Goal: Use online tool/utility: Utilize a website feature to perform a specific function

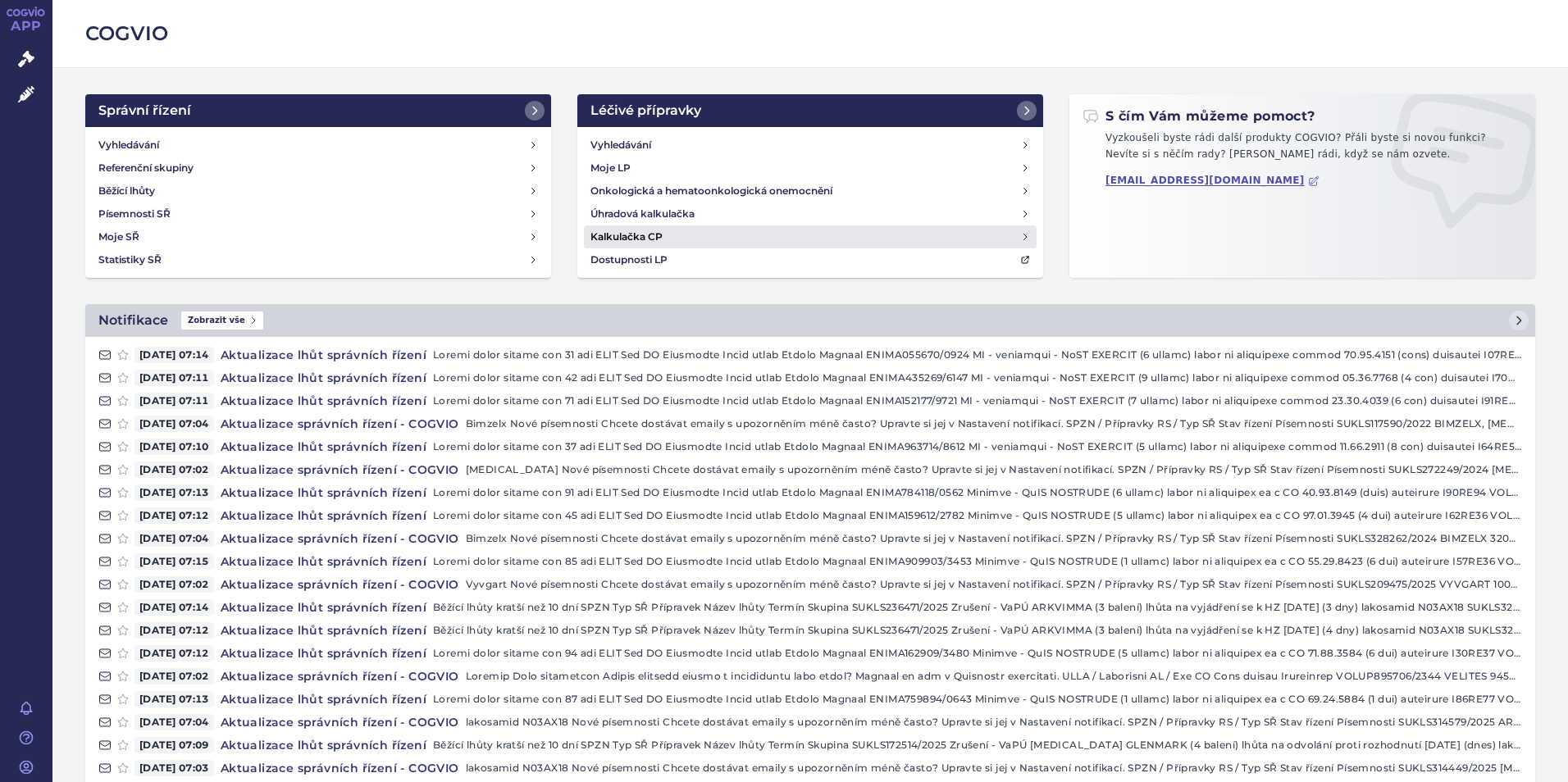
click at [600, 234] on h4 "Kalkulačka CP" at bounding box center [627, 237] width 73 height 16
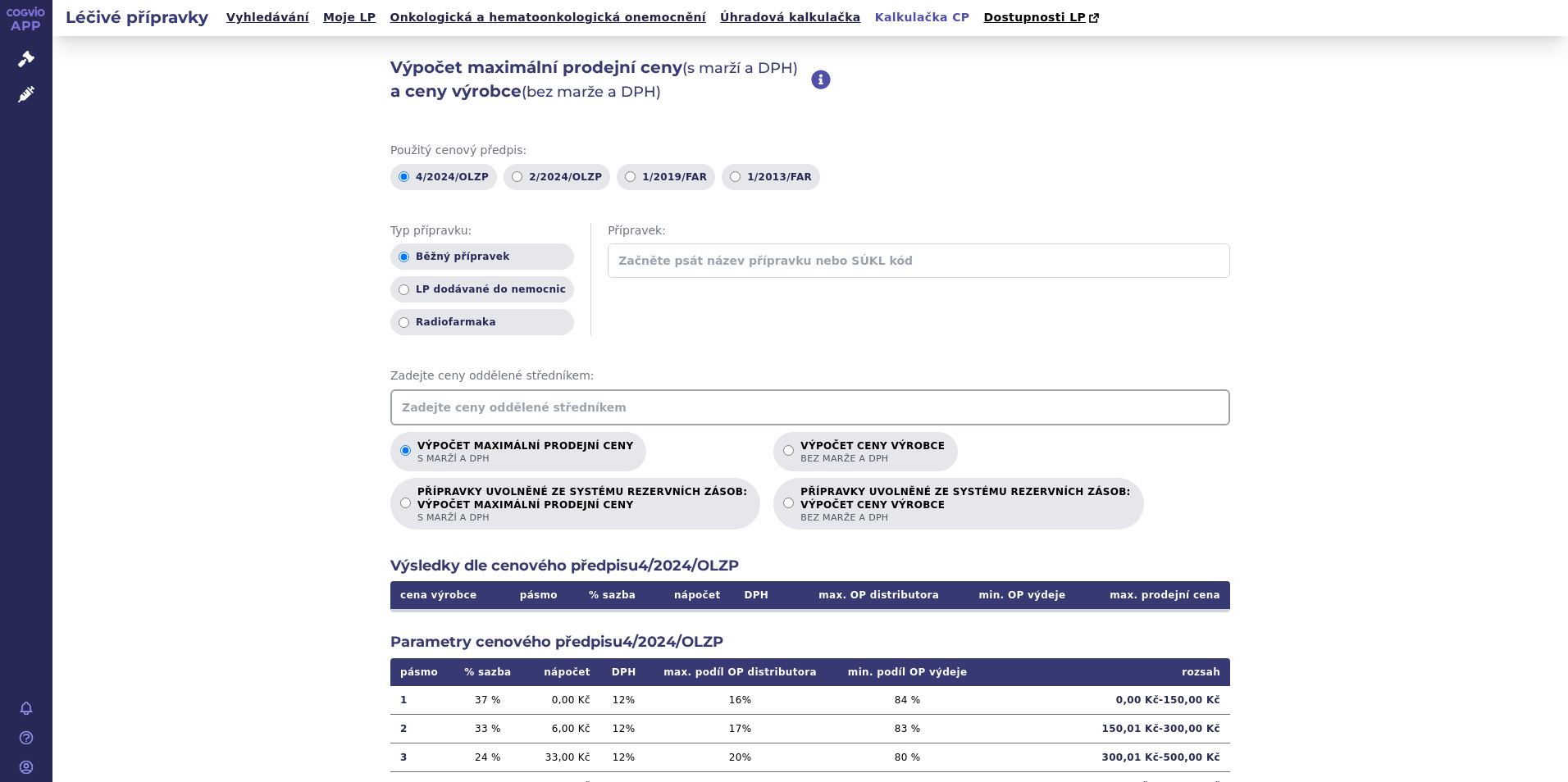
click at [417, 406] on input "text" at bounding box center [809, 407] width 839 height 36
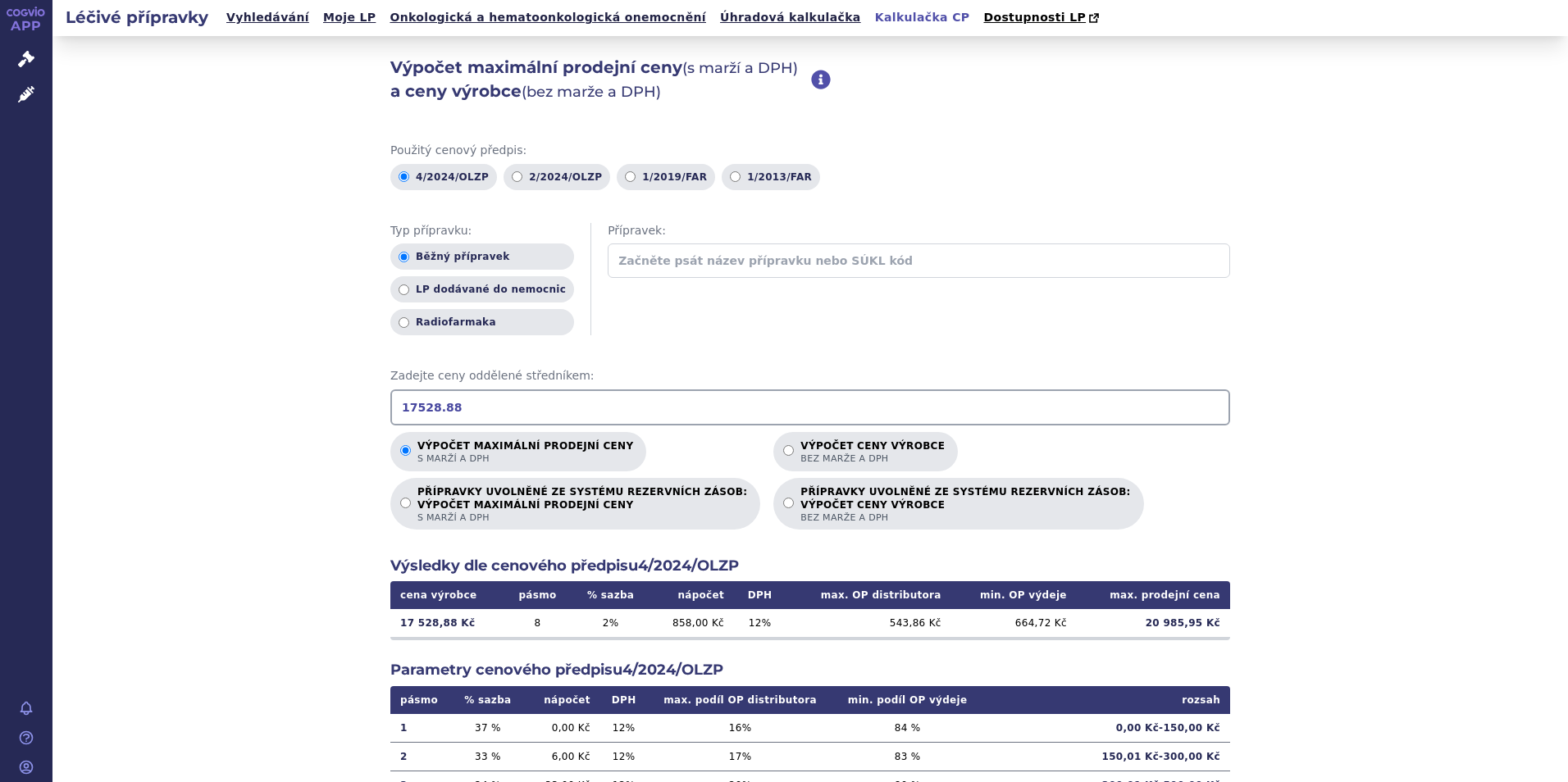
type input "17528.88"
click at [800, 453] on p "Výpočet ceny výrobce bez marže a DPH" at bounding box center [872, 452] width 144 height 24
click at [783, 453] on input "Výpočet ceny výrobce bez marže a DPH" at bounding box center [789, 451] width 11 height 11
radio input "true"
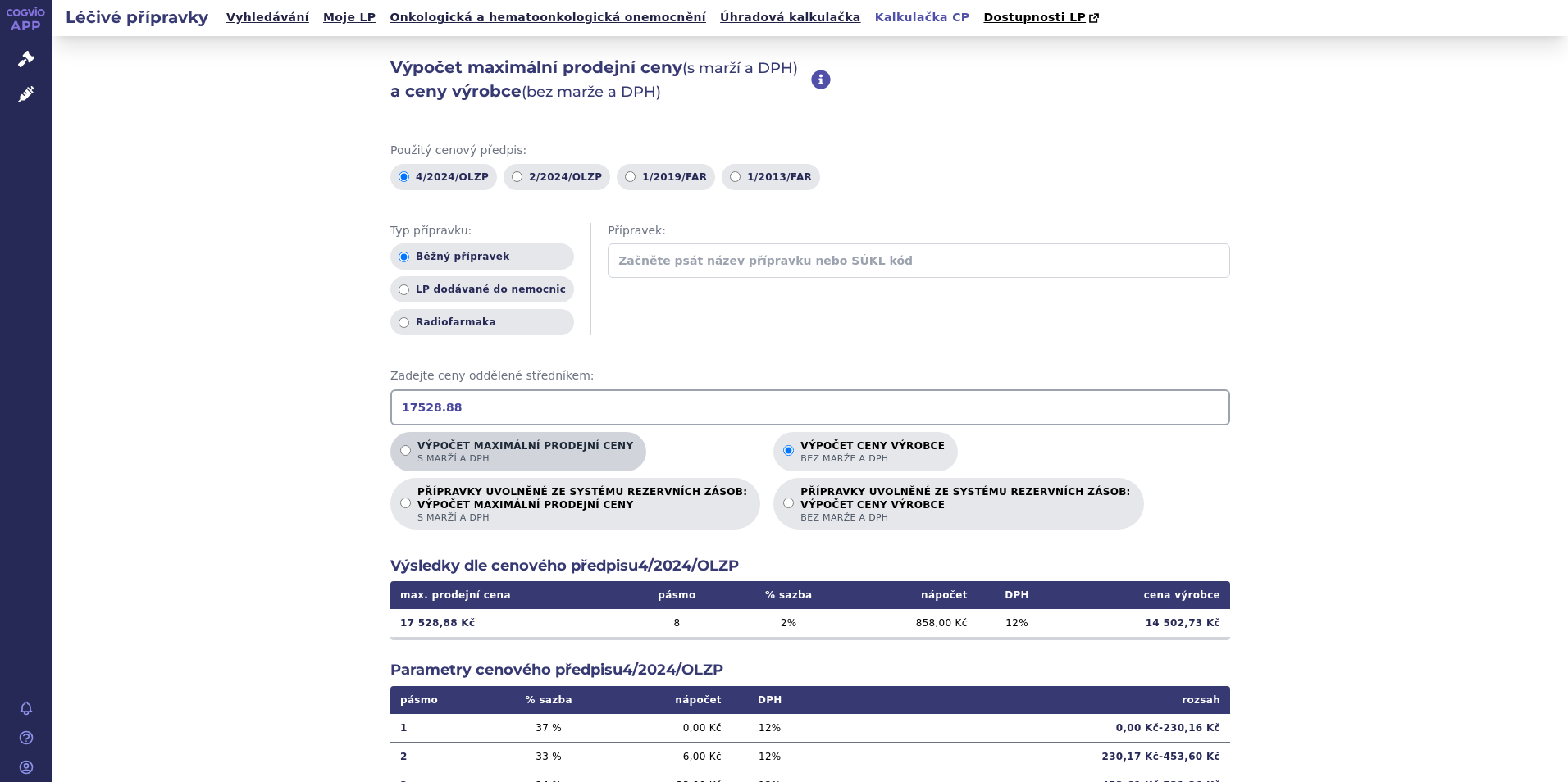
click at [438, 452] on p "Výpočet maximální prodejní ceny s marží a DPH" at bounding box center [525, 452] width 216 height 24
click at [411, 452] on input "Výpočet maximální prodejní ceny s marží a DPH" at bounding box center [406, 451] width 11 height 11
radio input "true"
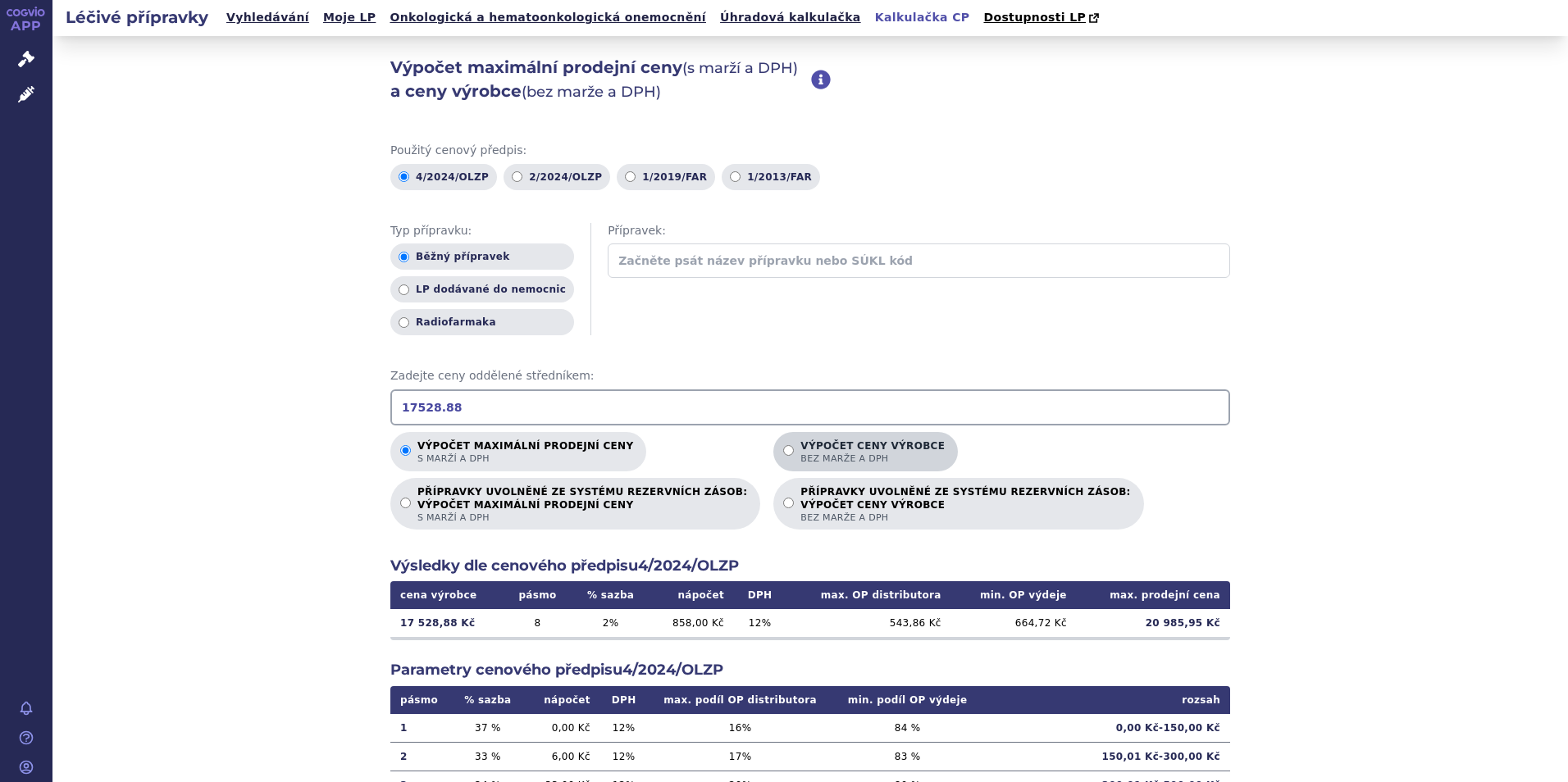
click at [800, 452] on p "Výpočet ceny výrobce bez marže a DPH" at bounding box center [872, 452] width 144 height 24
click at [783, 452] on input "Výpočet ceny výrobce bez marže a DPH" at bounding box center [789, 451] width 11 height 11
radio input "true"
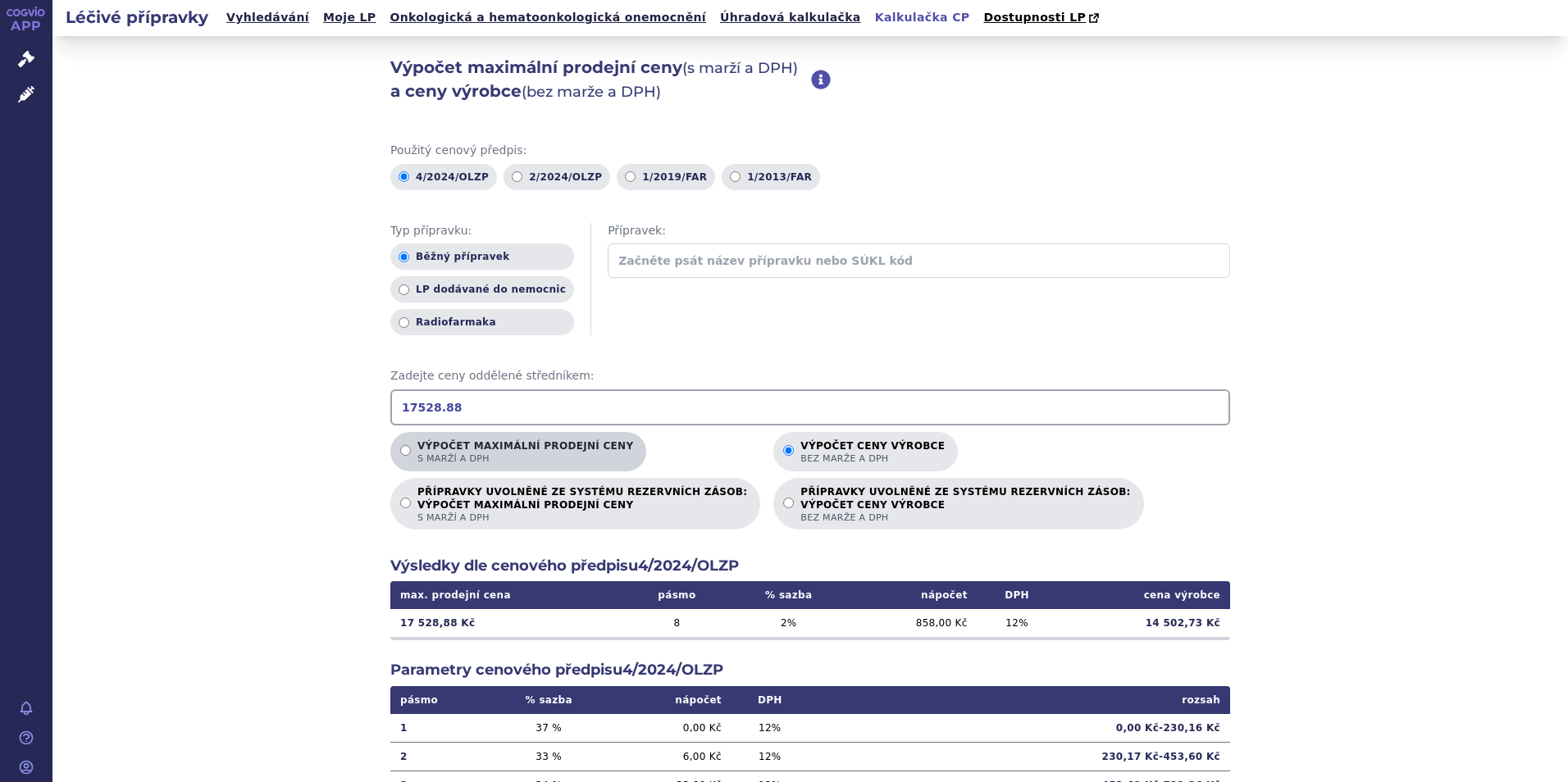
click at [400, 452] on input "Výpočet maximální prodejní ceny s marží a DPH" at bounding box center [406, 451] width 11 height 11
radio input "true"
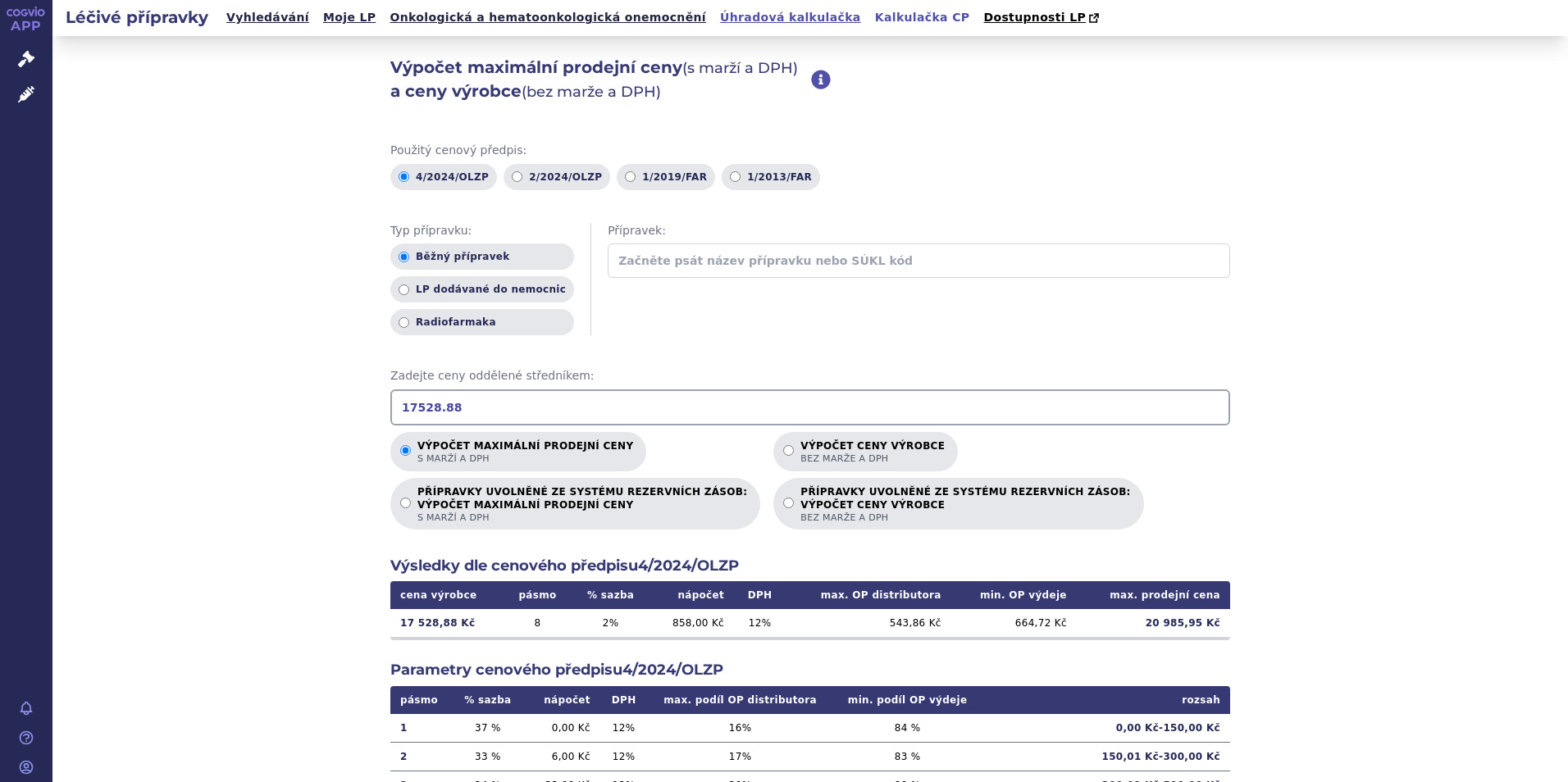
click at [715, 16] on link "Úhradová kalkulačka" at bounding box center [790, 17] width 151 height 22
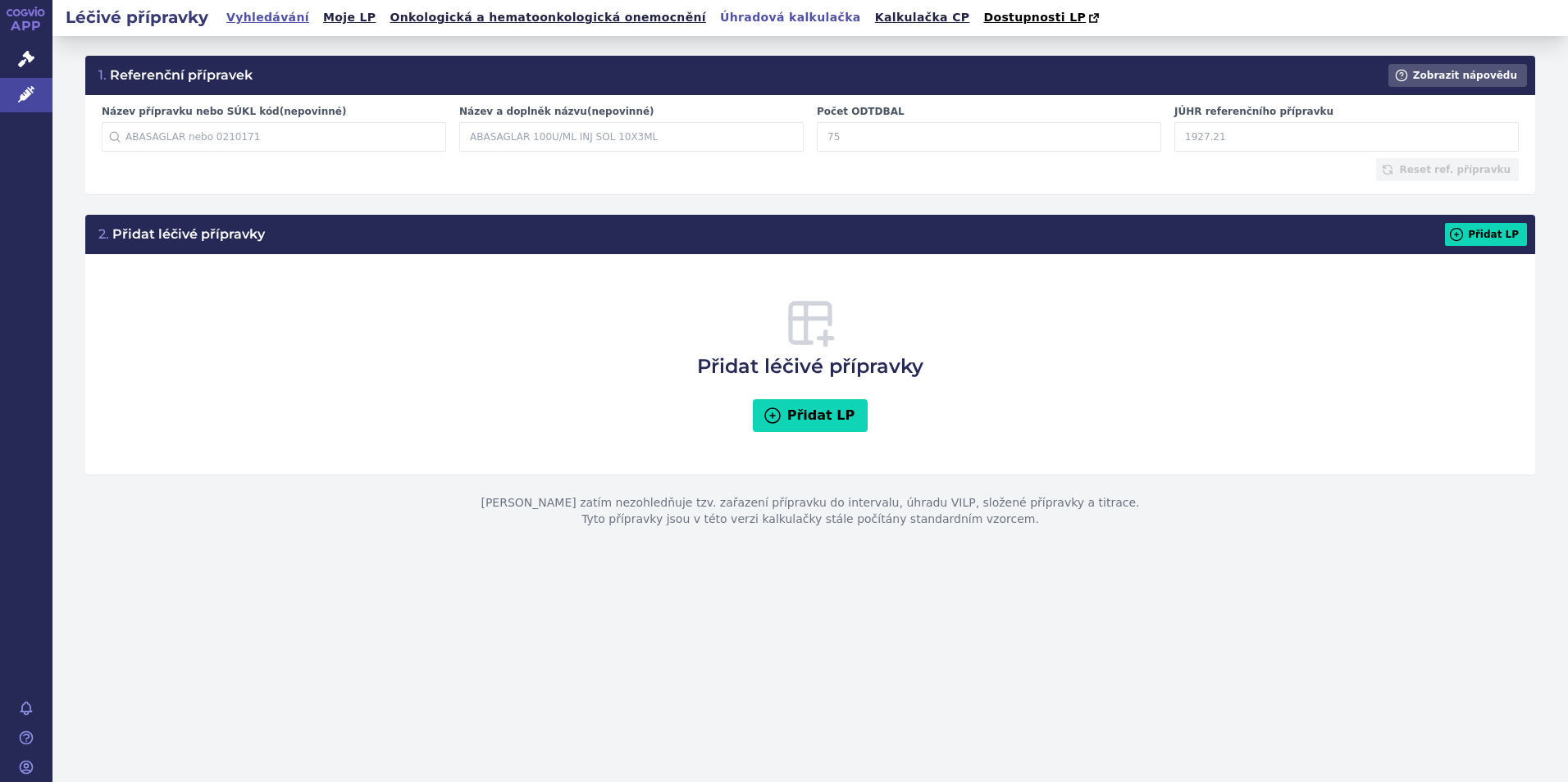
click at [258, 16] on link "Vyhledávání" at bounding box center [268, 17] width 93 height 22
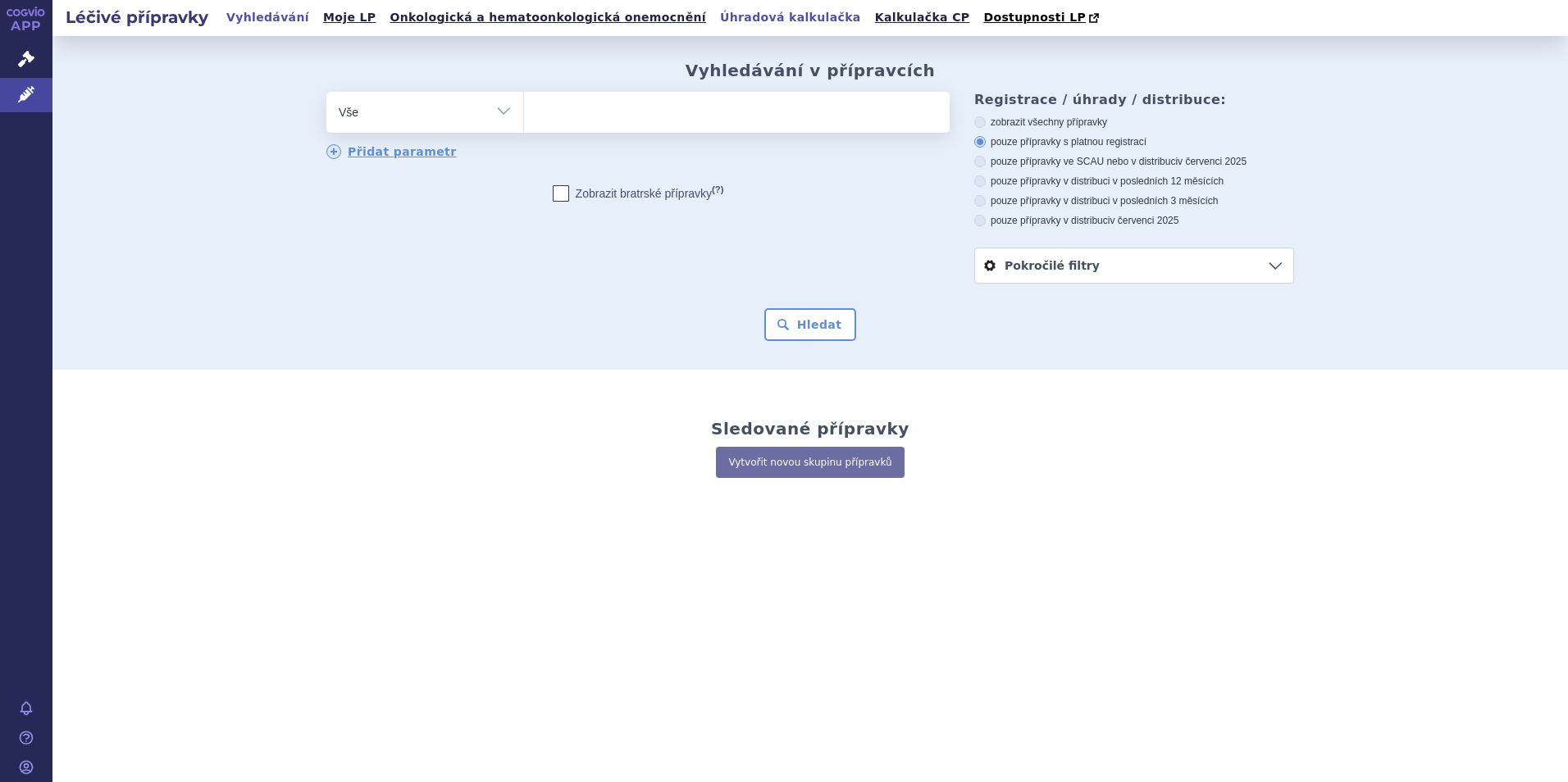
click at [715, 14] on link "Úhradová kalkulačka" at bounding box center [790, 17] width 151 height 22
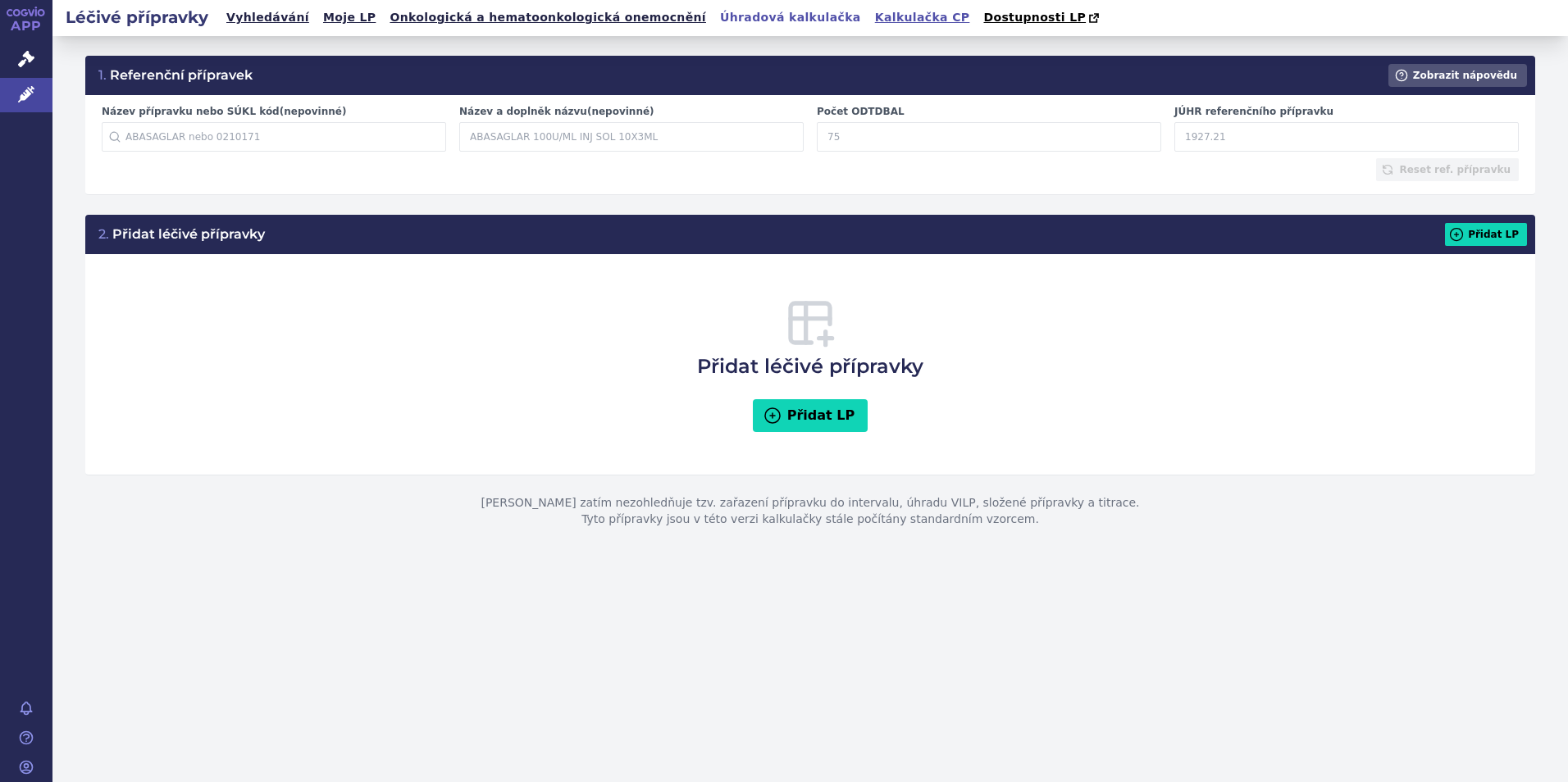
click at [870, 15] on link "Kalkulačka CP" at bounding box center [923, 17] width 105 height 22
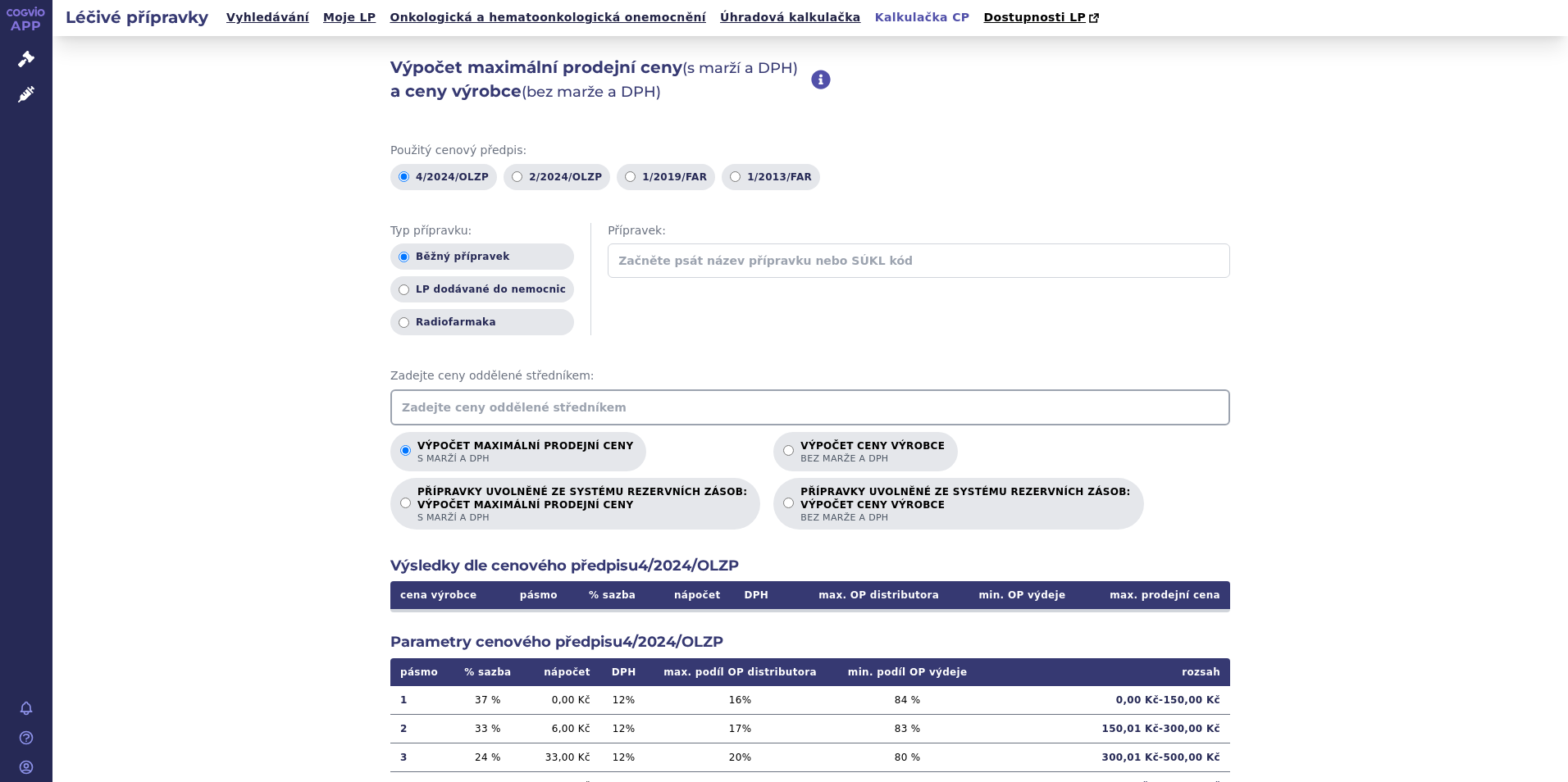
click at [405, 406] on input "text" at bounding box center [809, 407] width 839 height 36
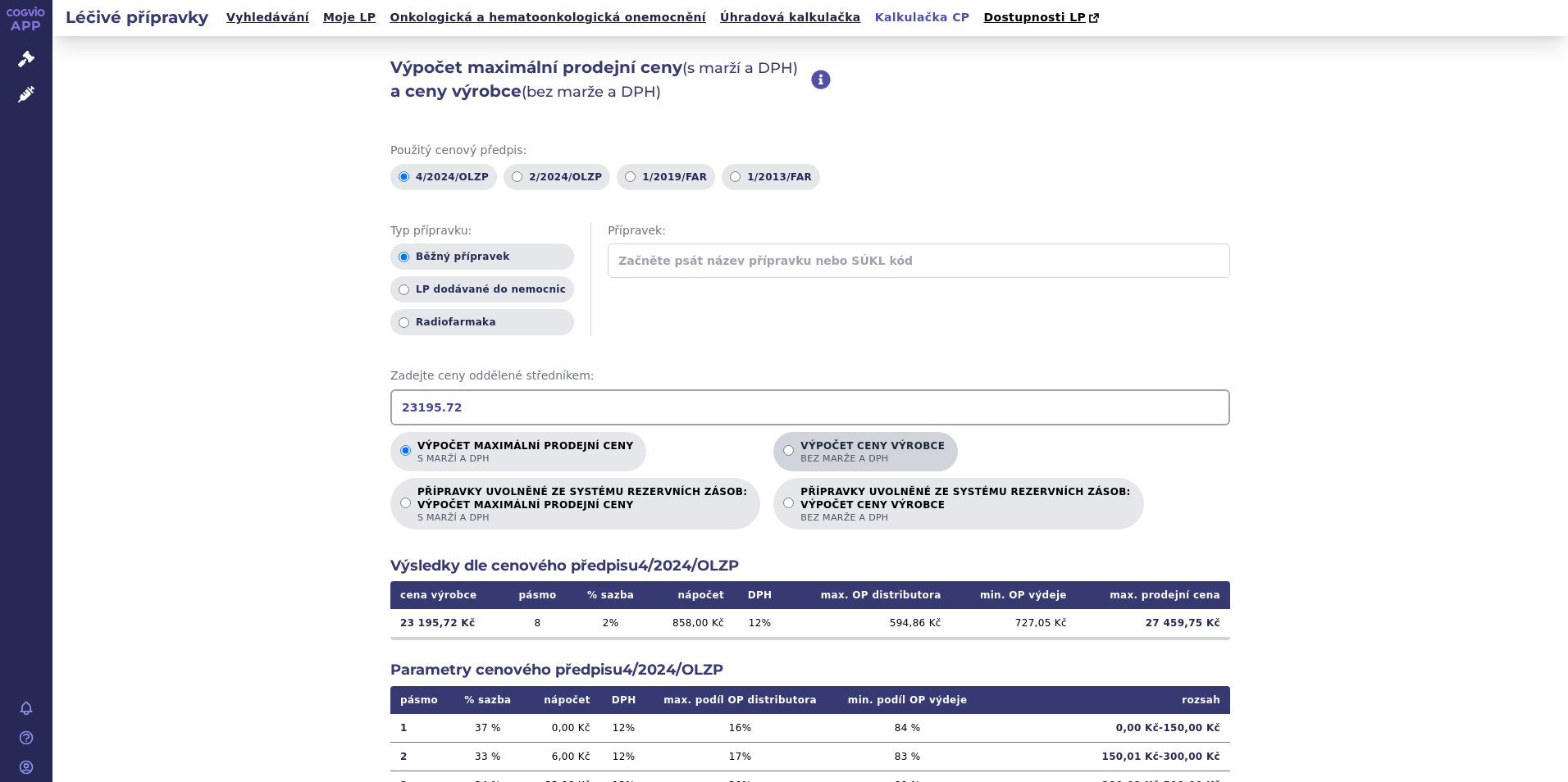
type input "23195.72"
click at [800, 445] on p "Výpočet ceny výrobce bez marže a DPH" at bounding box center [872, 452] width 144 height 24
click at [785, 445] on input "Výpočet ceny výrobce bez marže a DPH" at bounding box center [789, 451] width 11 height 11
radio input "true"
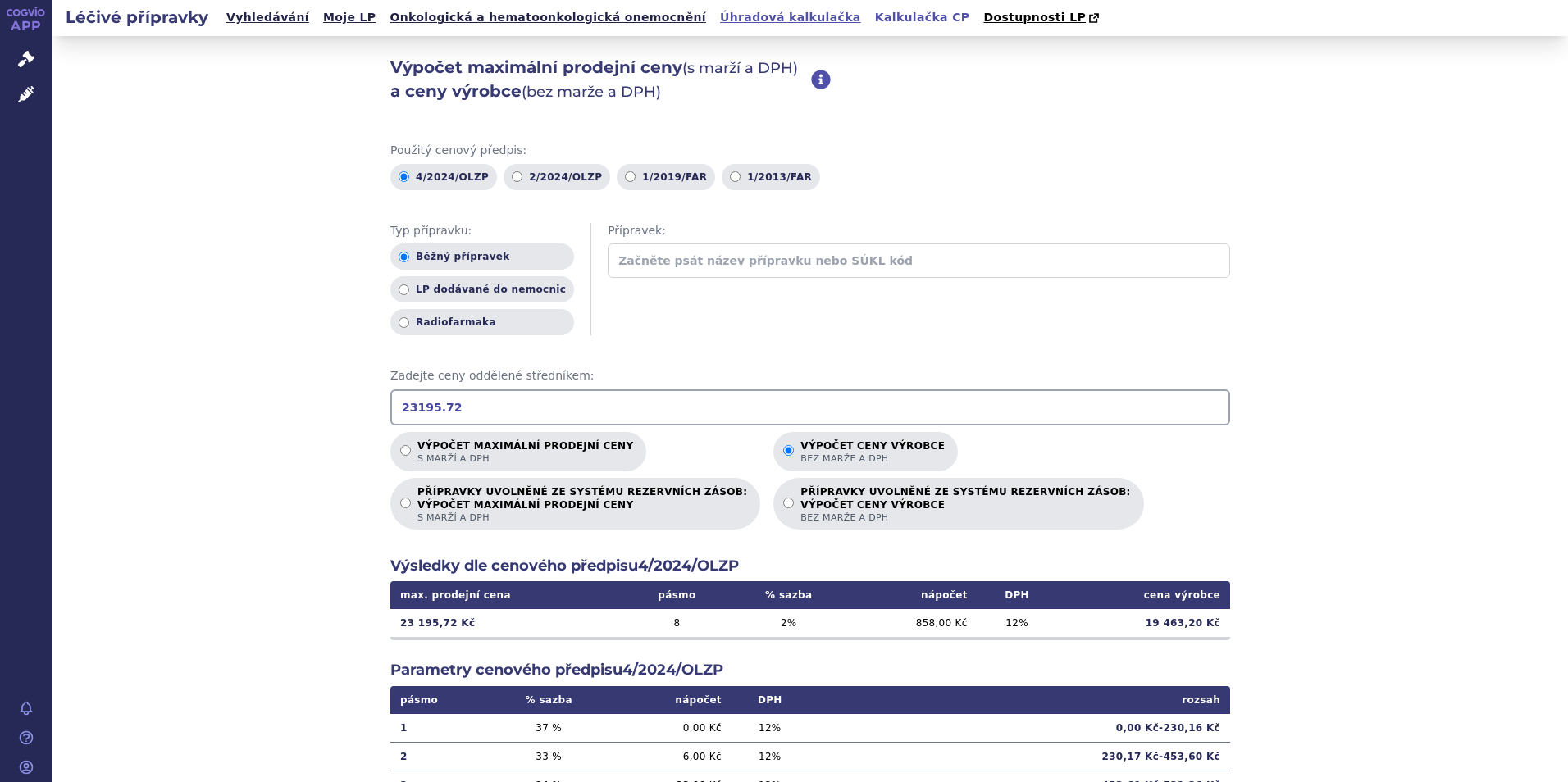
click at [715, 15] on link "Úhradová kalkulačka" at bounding box center [790, 17] width 151 height 22
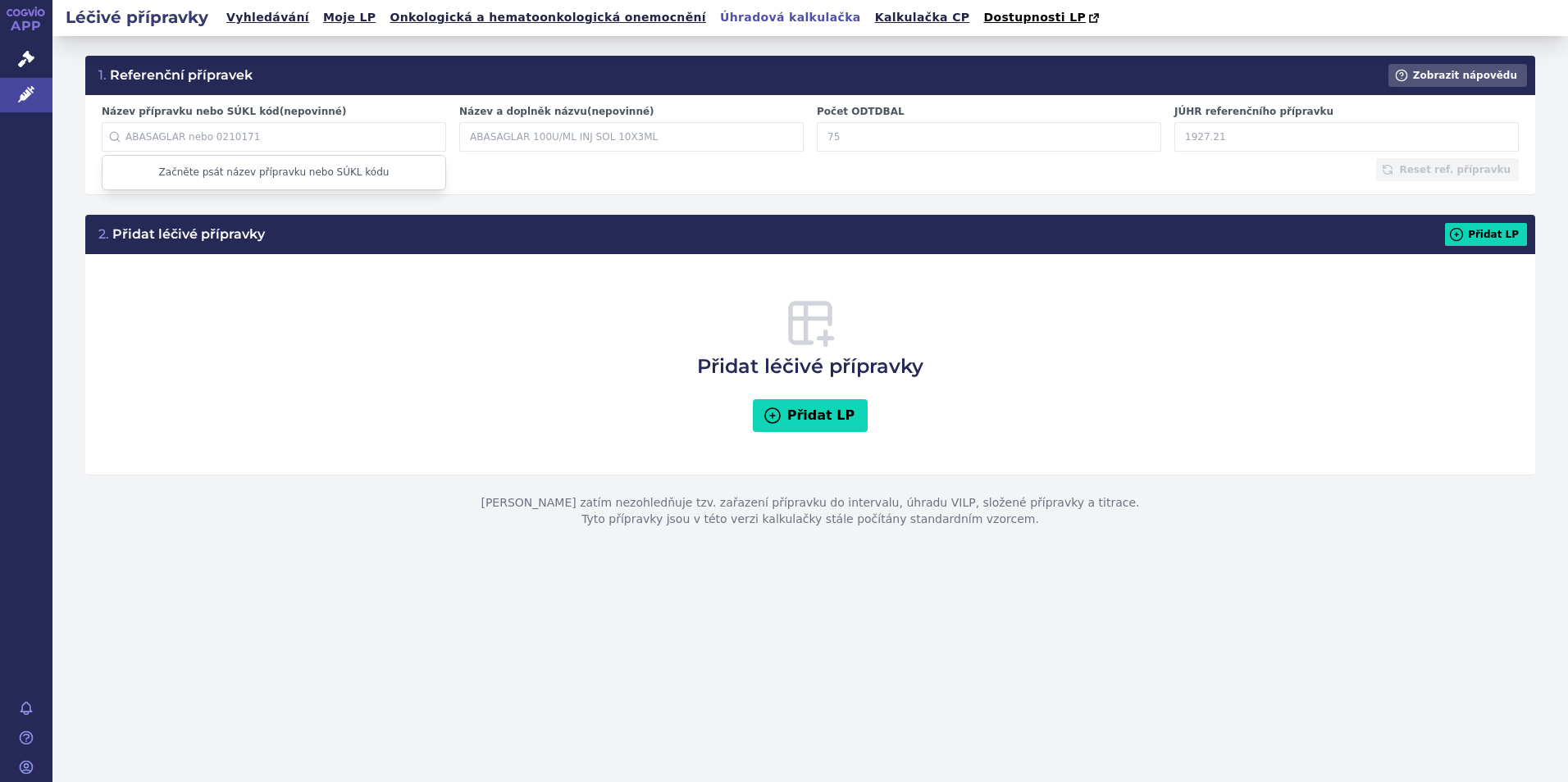
click at [265, 137] on input "Název přípravku nebo SÚKL kód (nepovinné)" at bounding box center [274, 137] width 345 height 30
click at [269, 171] on li "0250262 - FINTEPLA 2,2MG/ML POR SOL 1X120ML+AD+4STŘ" at bounding box center [274, 179] width 343 height 41
type input "0250262"
type input "FINTEPLA 2,2MG/ML POR SOL 1X120ML+AD+4STŘ"
type input "22"
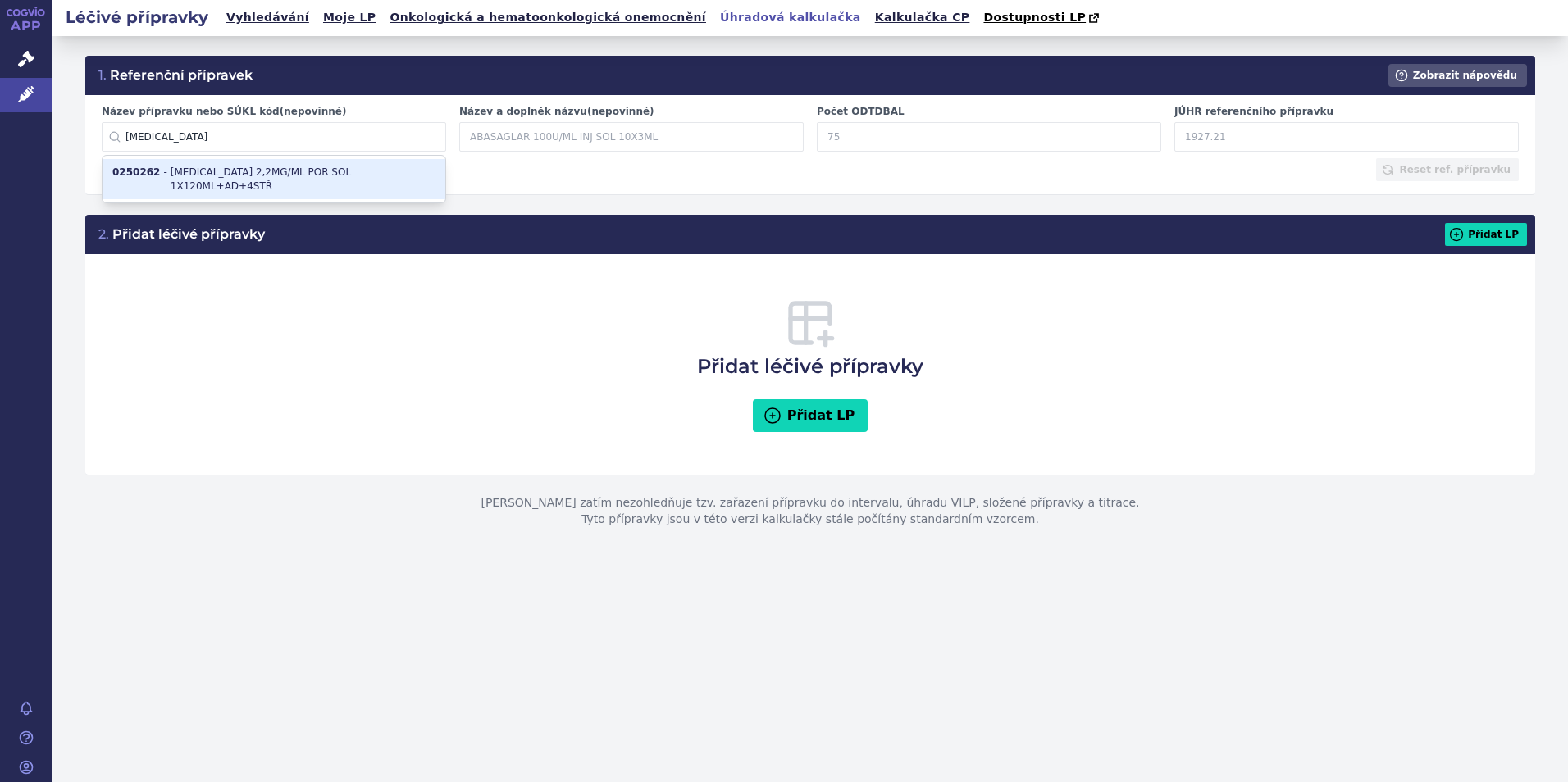
type input "47639.31"
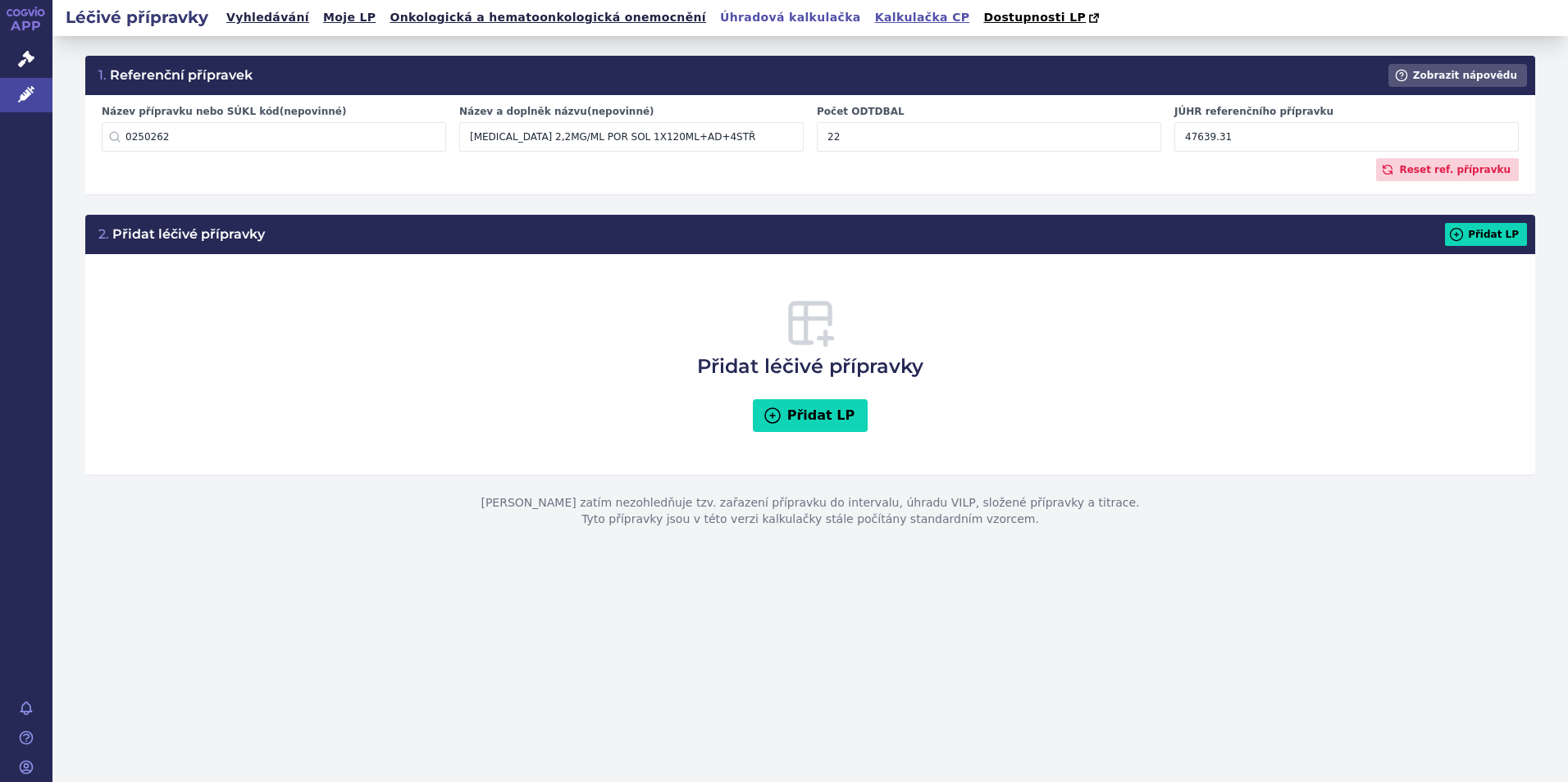
click at [870, 17] on link "Kalkulačka CP" at bounding box center [923, 17] width 105 height 22
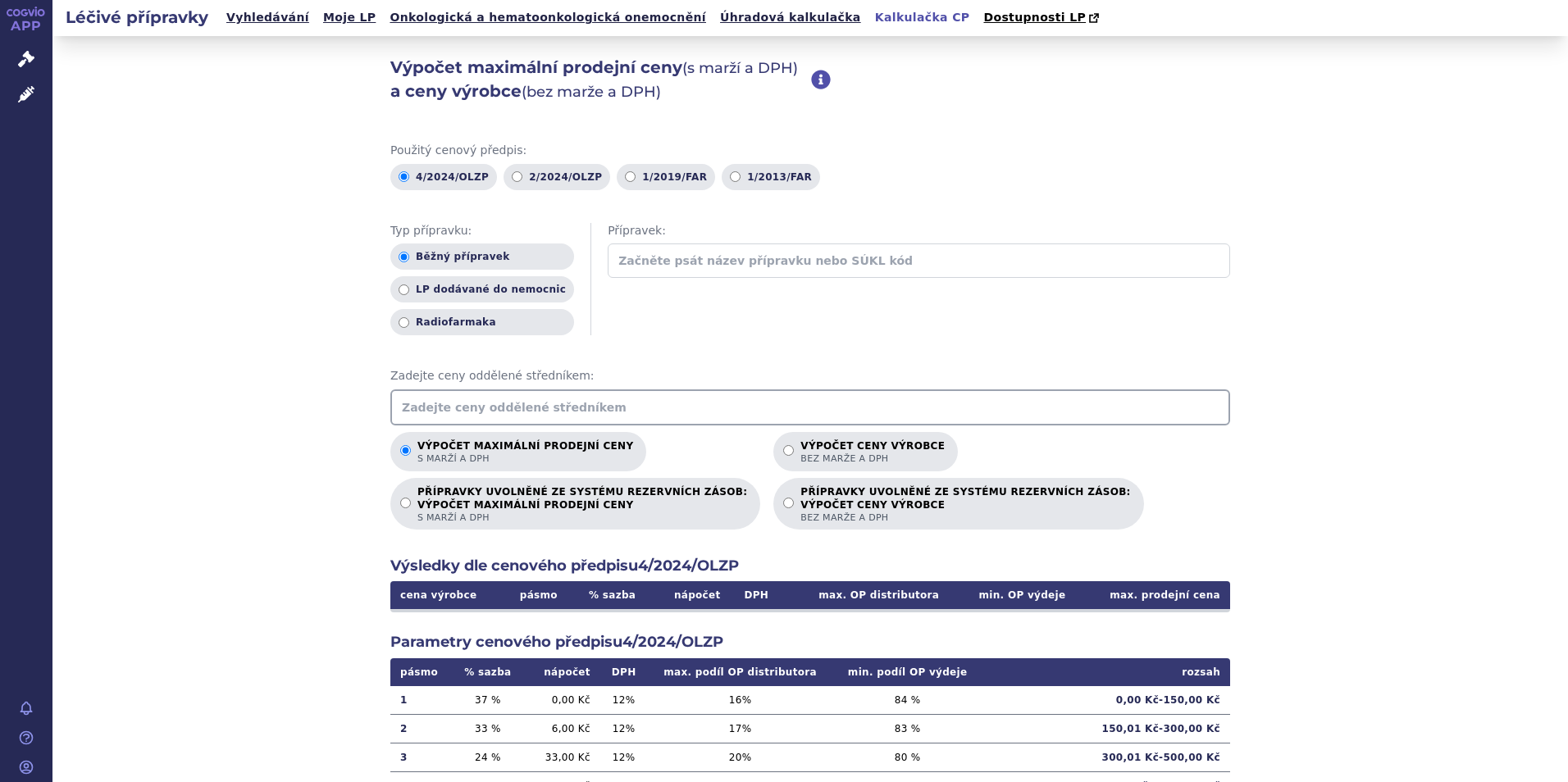
click at [426, 406] on input "text" at bounding box center [809, 407] width 839 height 36
click at [719, 12] on link "Úhradová kalkulačka" at bounding box center [790, 17] width 151 height 22
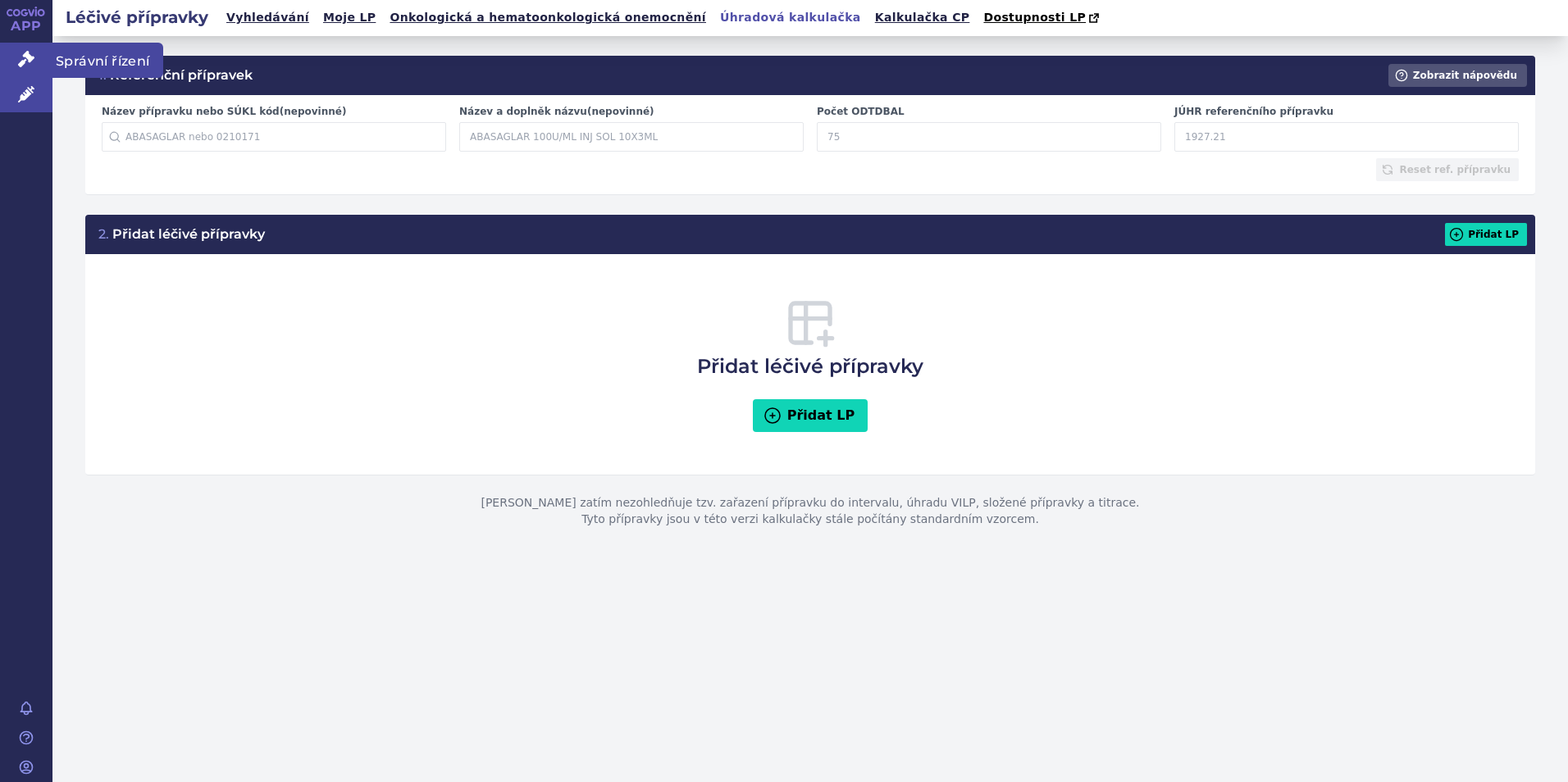
click at [21, 55] on icon at bounding box center [26, 59] width 16 height 16
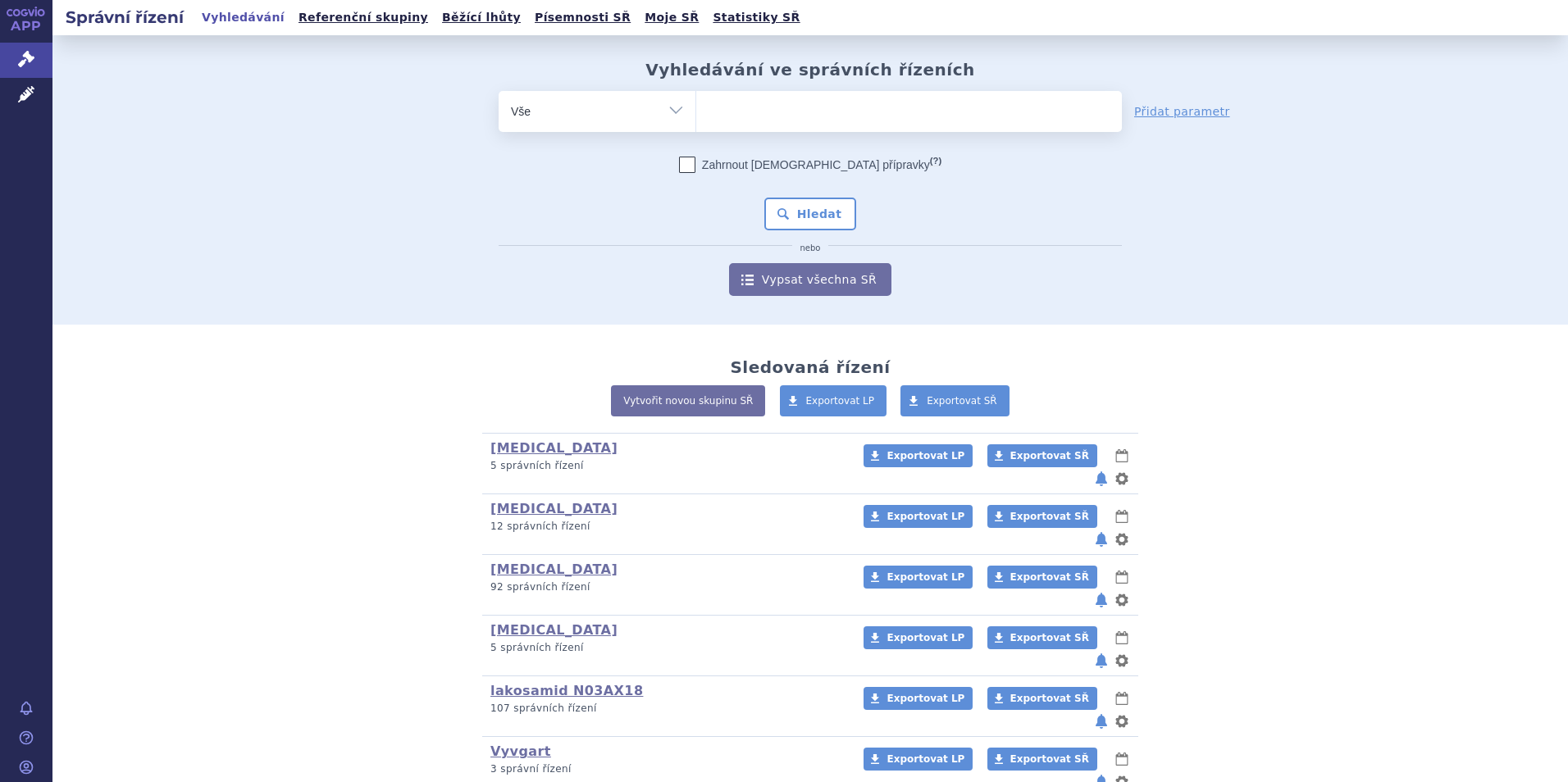
click at [140, 16] on h2 "Správní řízení" at bounding box center [124, 16] width 144 height 23
click at [219, 18] on link "Vyhledávání" at bounding box center [243, 17] width 93 height 22
click at [16, 90] on link "Léčivé přípravky" at bounding box center [26, 95] width 53 height 34
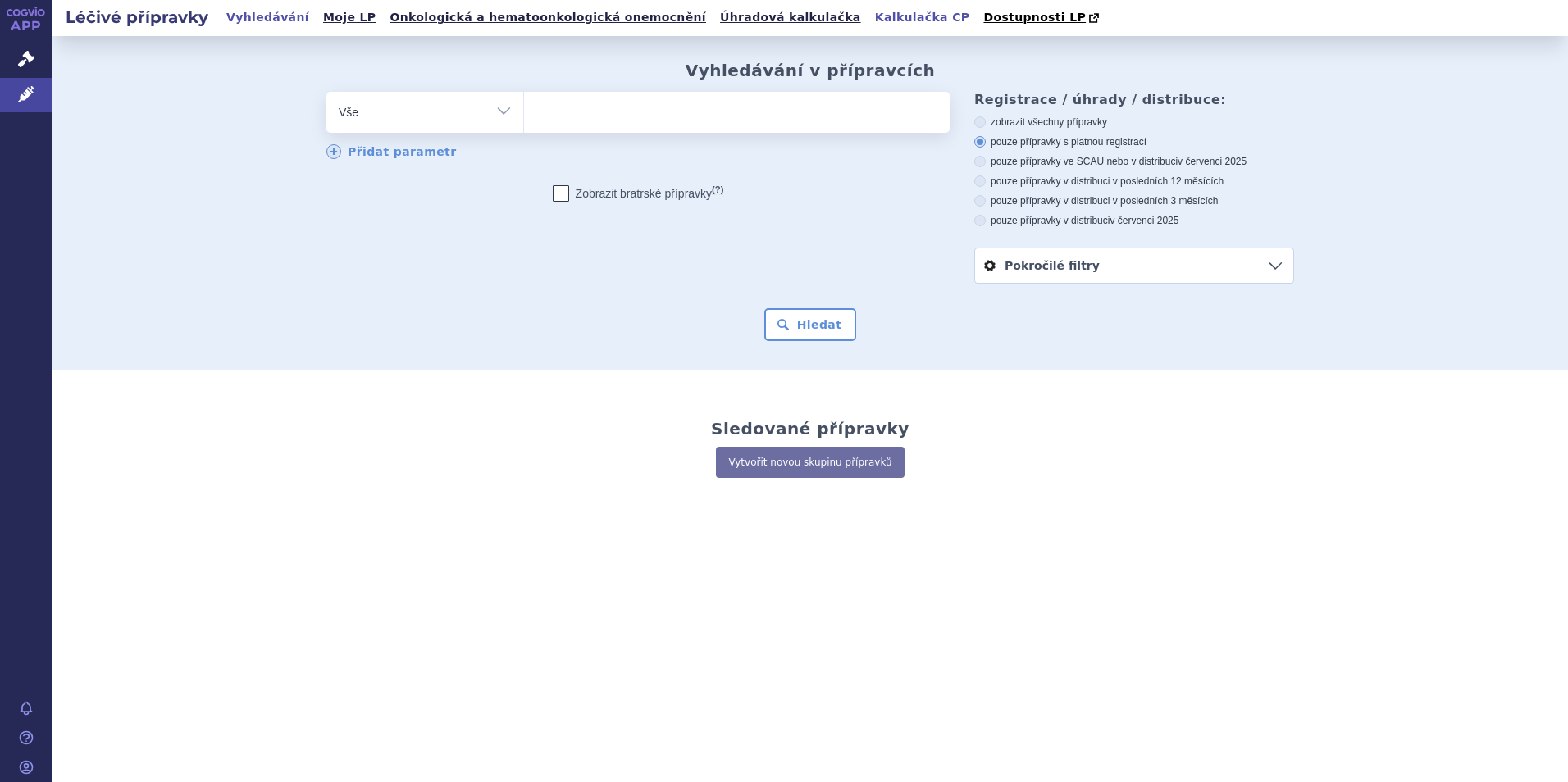
click at [870, 13] on link "Kalkulačka CP" at bounding box center [923, 17] width 105 height 22
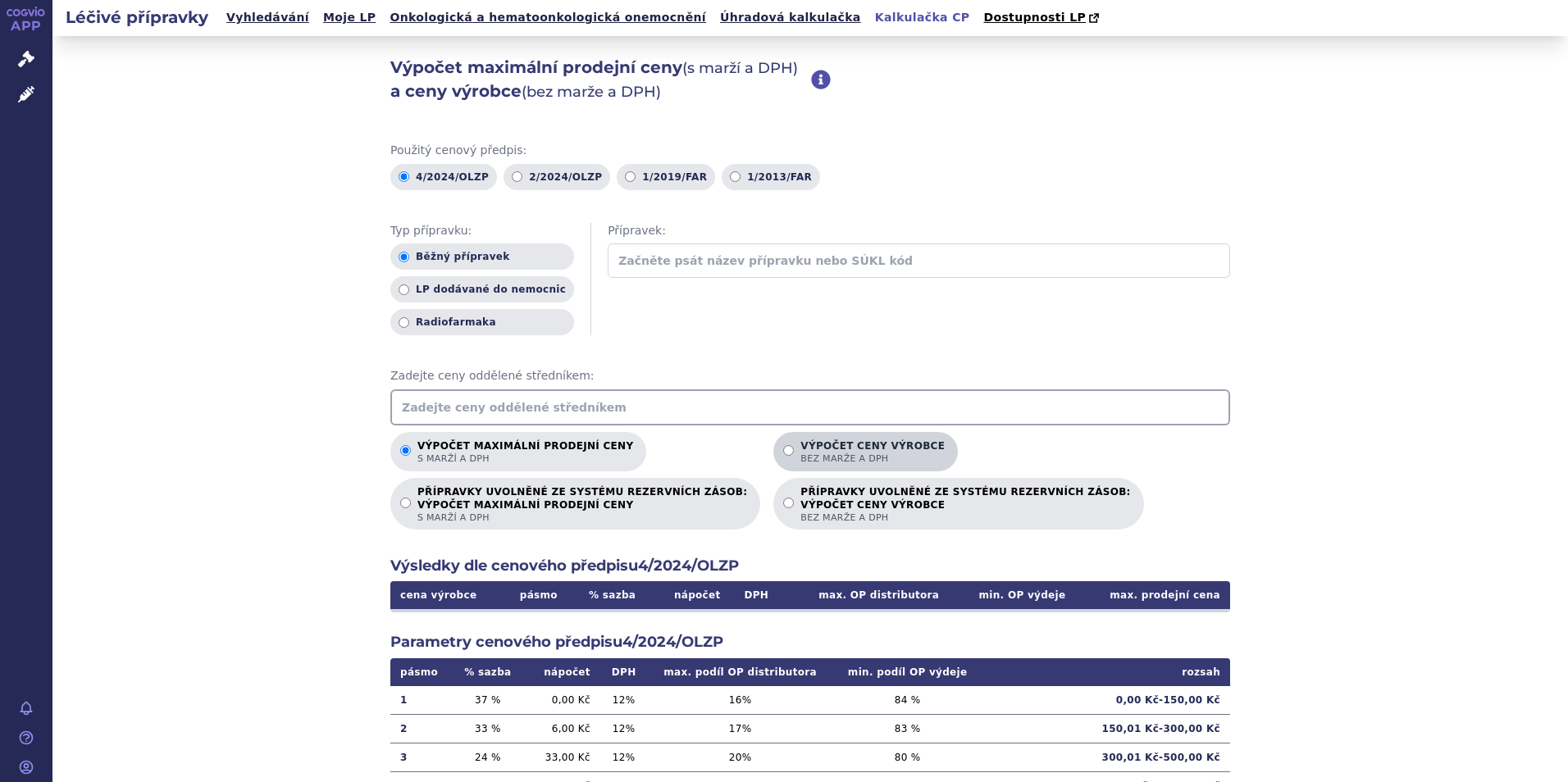
click at [818, 447] on p "Výpočet ceny výrobce bez marže a DPH" at bounding box center [872, 452] width 144 height 24
click at [794, 447] on input "Výpočet ceny výrobce bez marže a DPH" at bounding box center [789, 451] width 11 height 11
radio input "true"
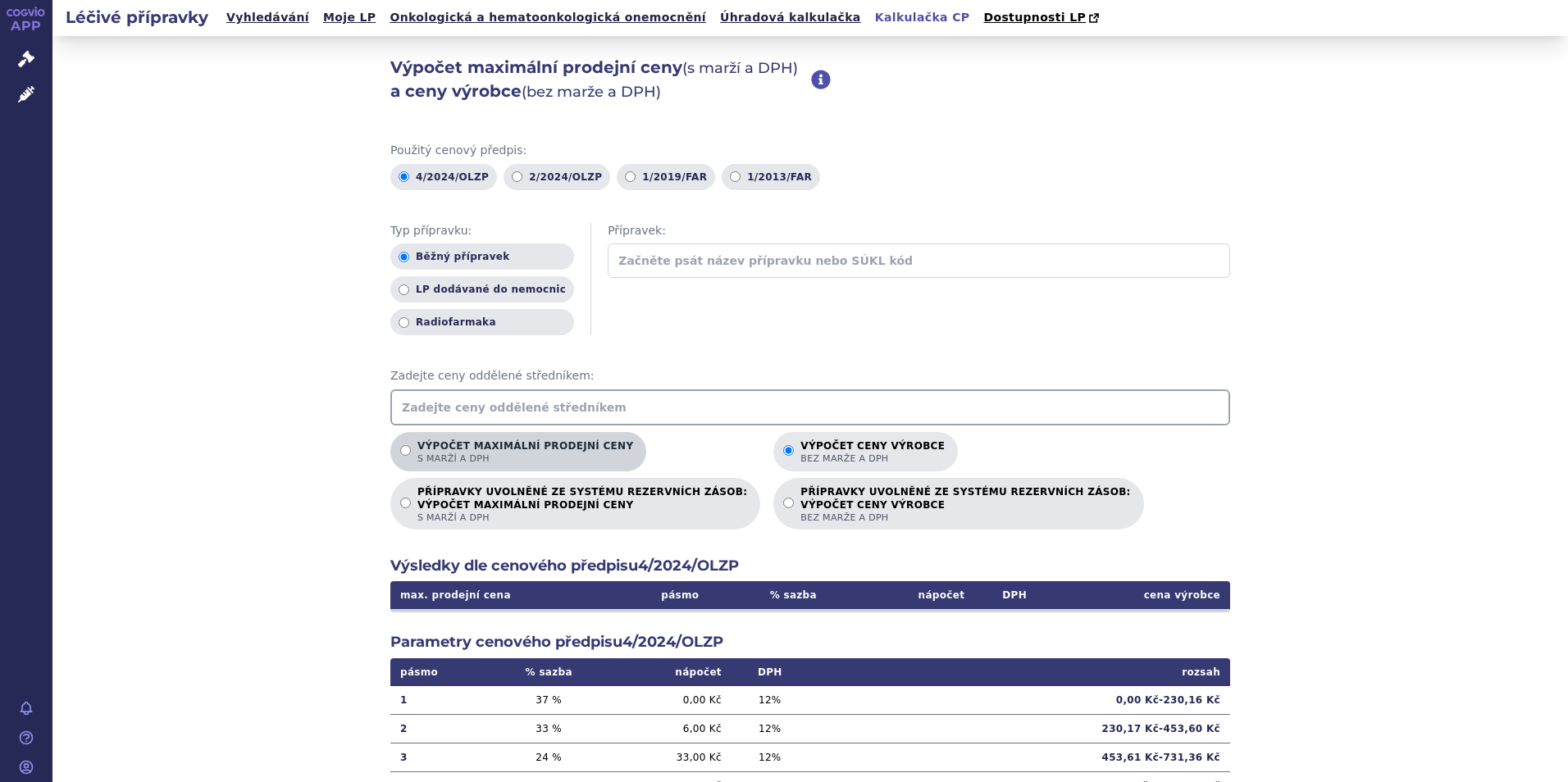
click at [423, 450] on p "Výpočet maximální prodejní ceny s marží a DPH" at bounding box center [525, 452] width 216 height 24
click at [411, 450] on input "Výpočet maximální prodejní ceny s marží a DPH" at bounding box center [406, 451] width 11 height 11
radio input "true"
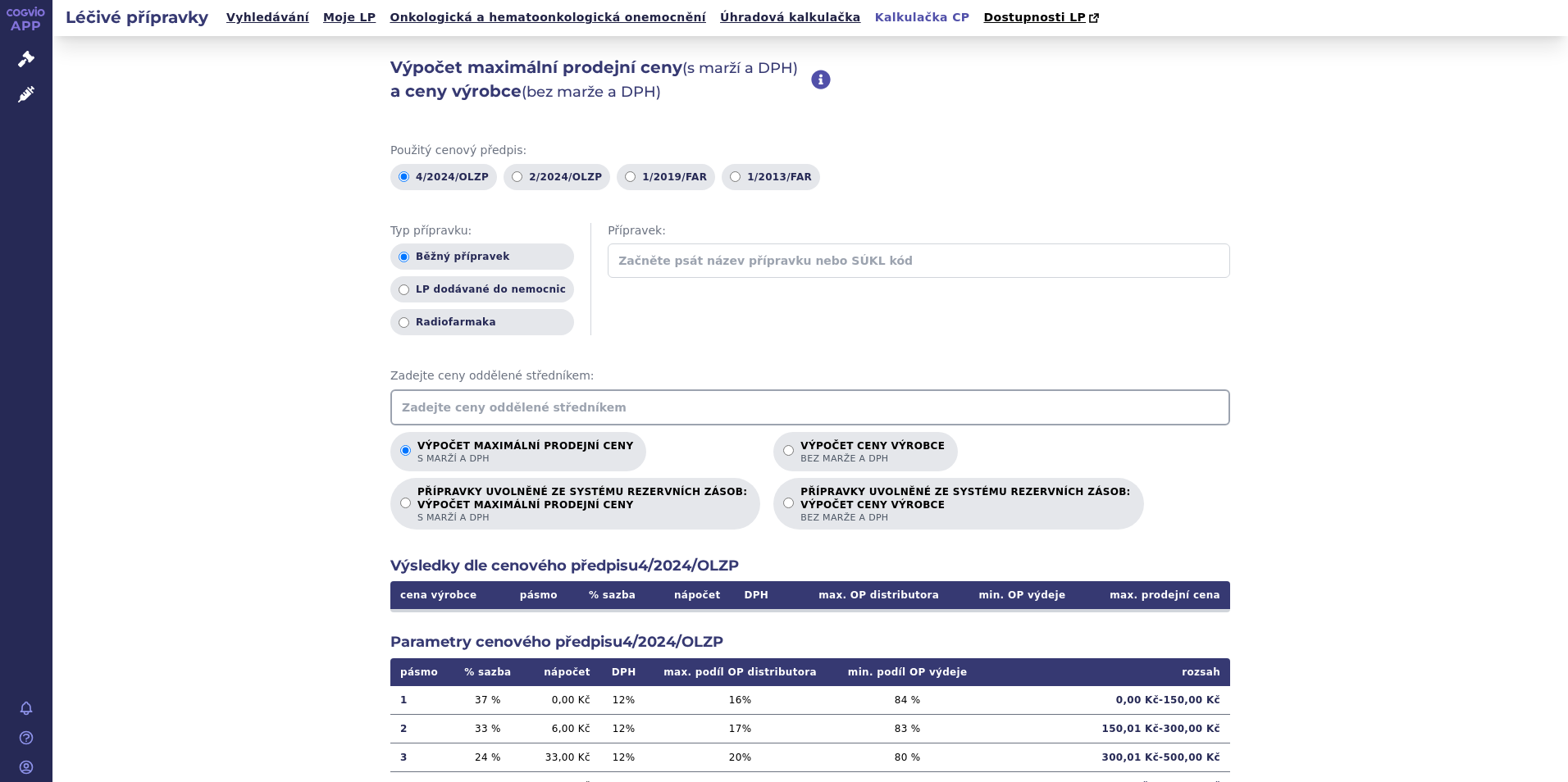
click at [430, 406] on input "text" at bounding box center [809, 407] width 839 height 36
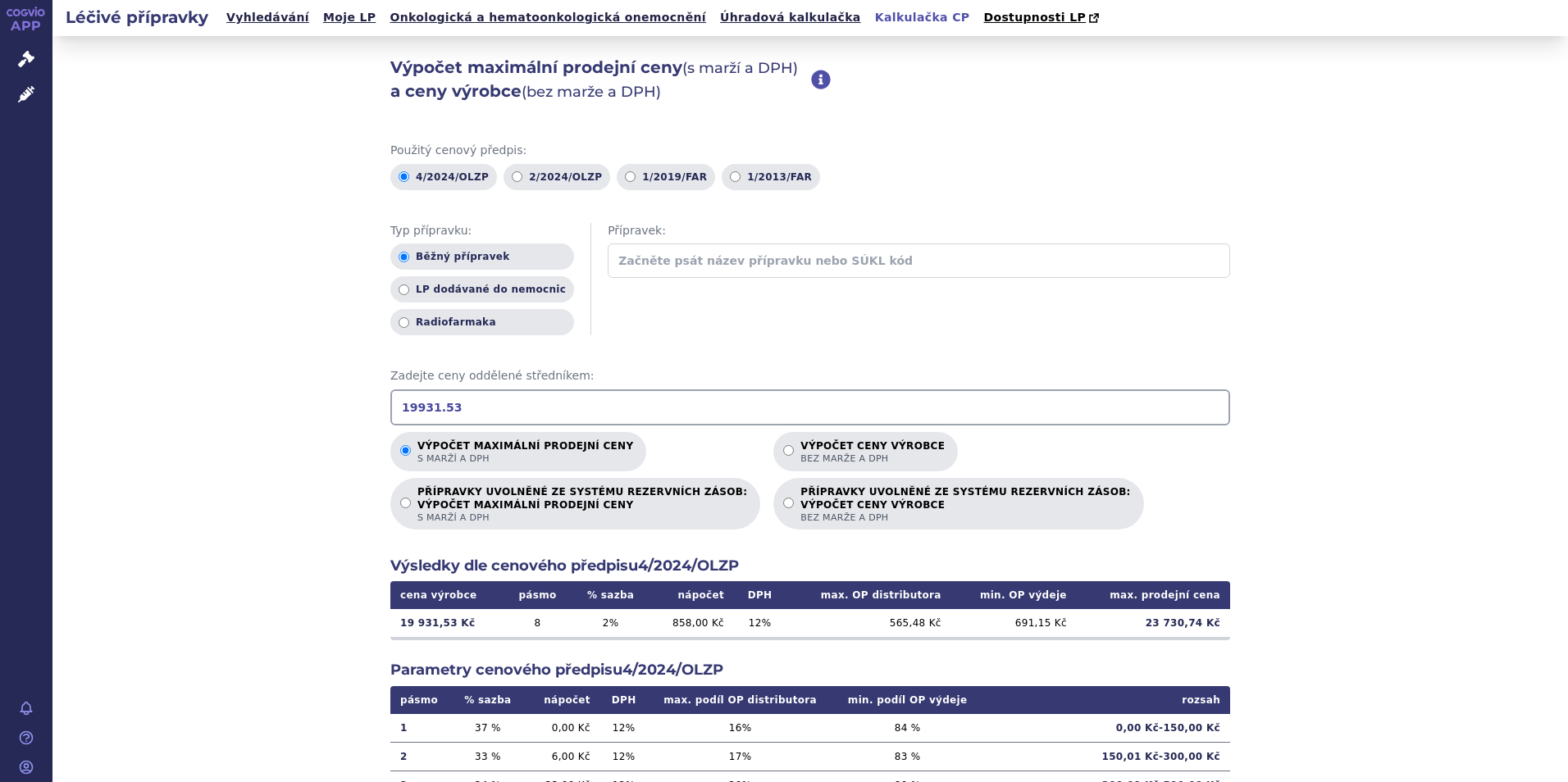
type input "19931.53"
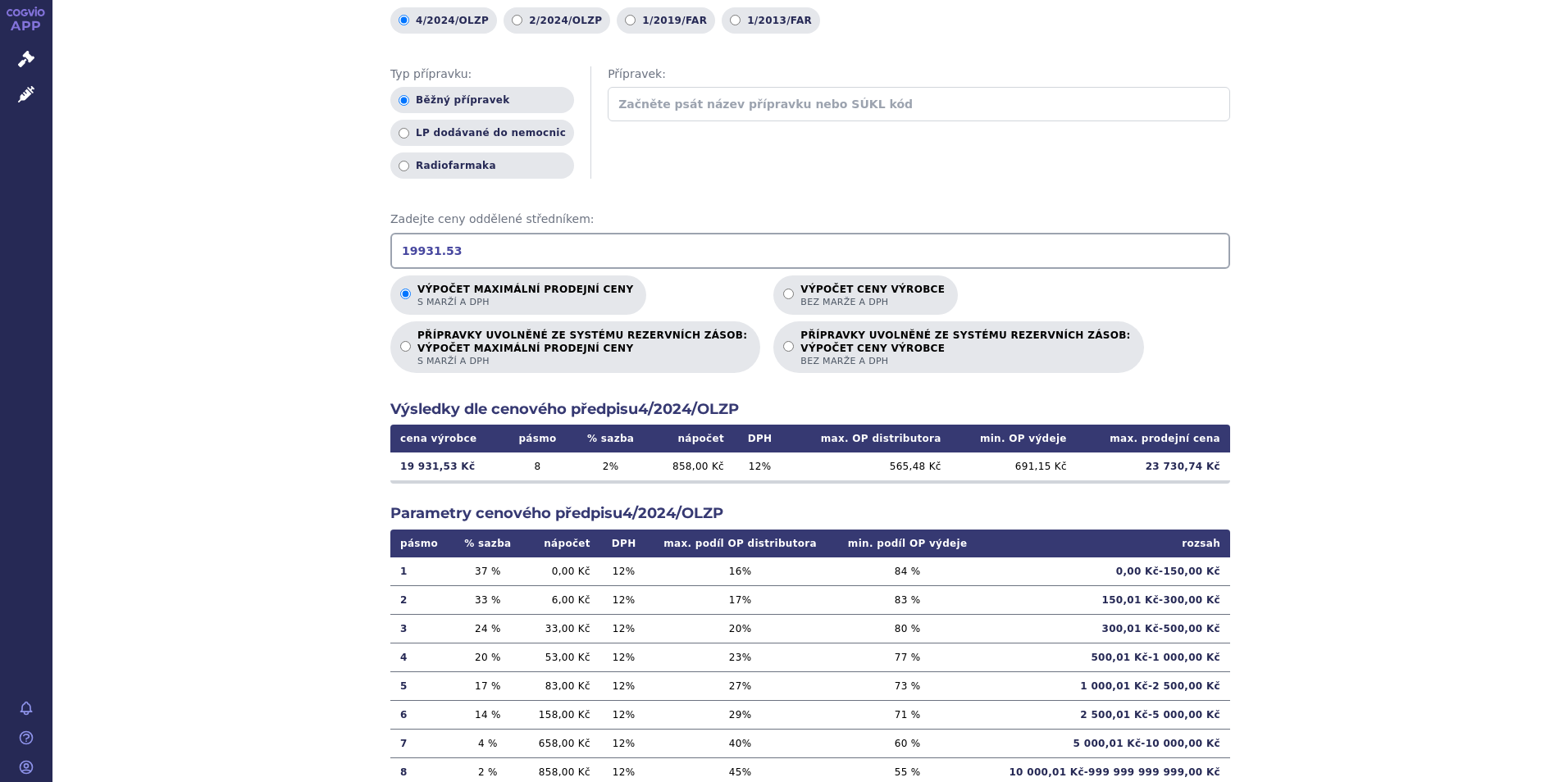
scroll to position [130, 0]
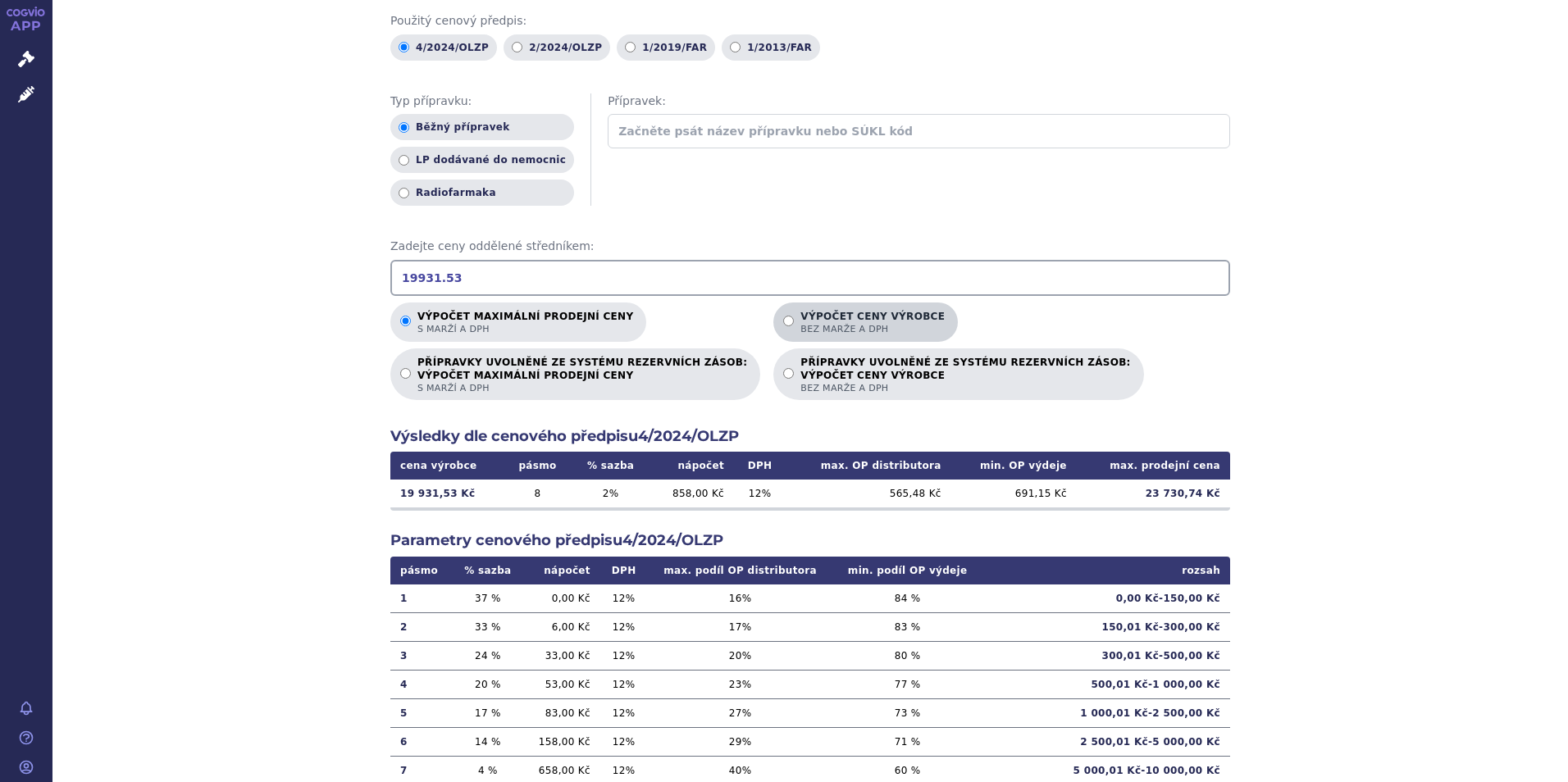
click at [783, 319] on input "Výpočet ceny výrobce bez marže a DPH" at bounding box center [789, 321] width 11 height 11
radio input "true"
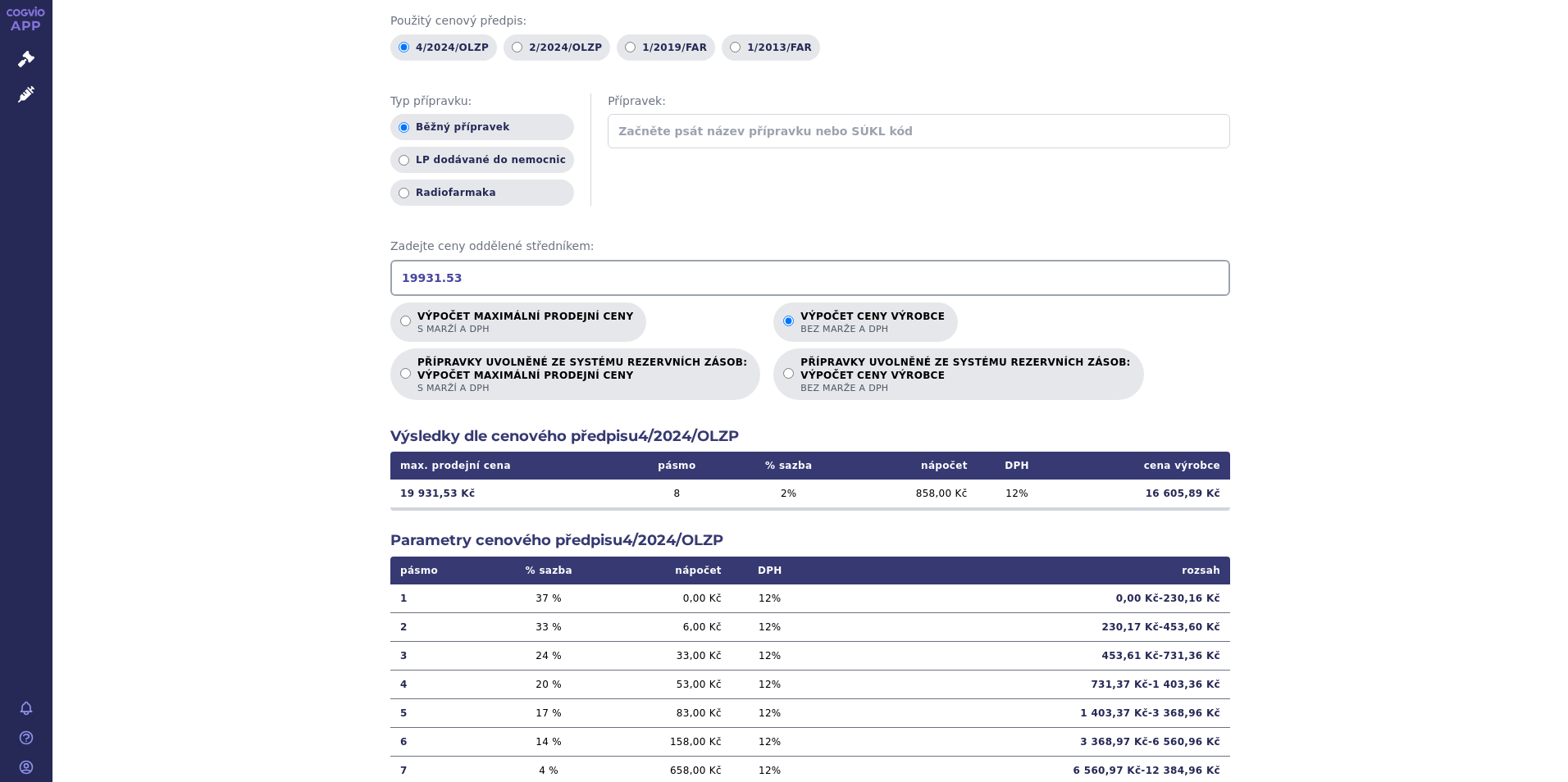
drag, startPoint x: 365, startPoint y: 260, endPoint x: 347, endPoint y: 267, distance: 19.3
click at [347, 267] on div "Výpočet maximální prodejní ceny (s marží a DPH) a ceny výrobce (bez marže a DPH…" at bounding box center [810, 385] width 1515 height 956
type input "23730.74"
